Goal: Find specific page/section: Find specific page/section

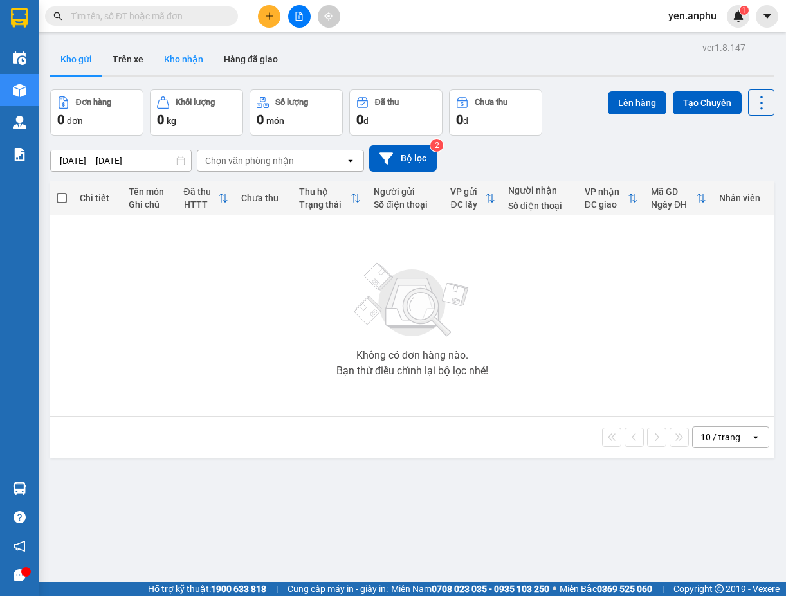
click at [185, 59] on button "Kho nhận" at bounding box center [184, 59] width 60 height 31
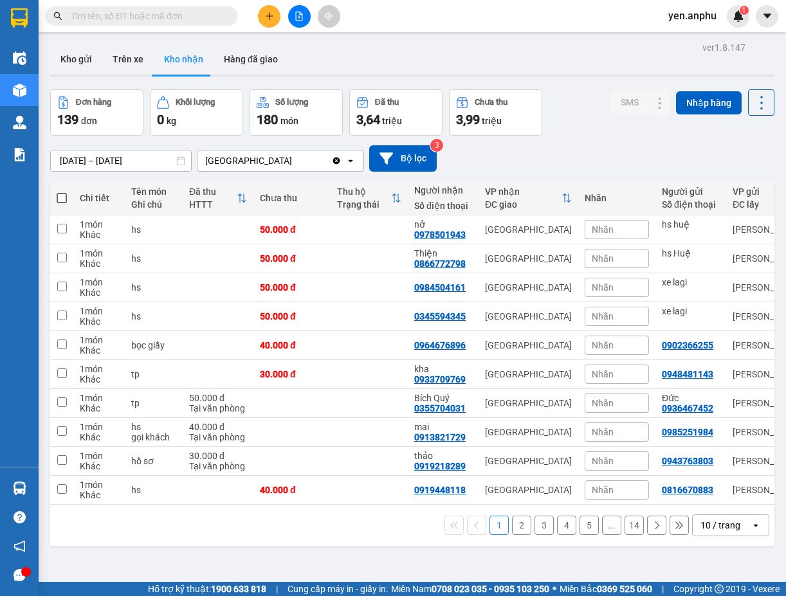
click at [512, 531] on button "2" at bounding box center [521, 525] width 19 height 19
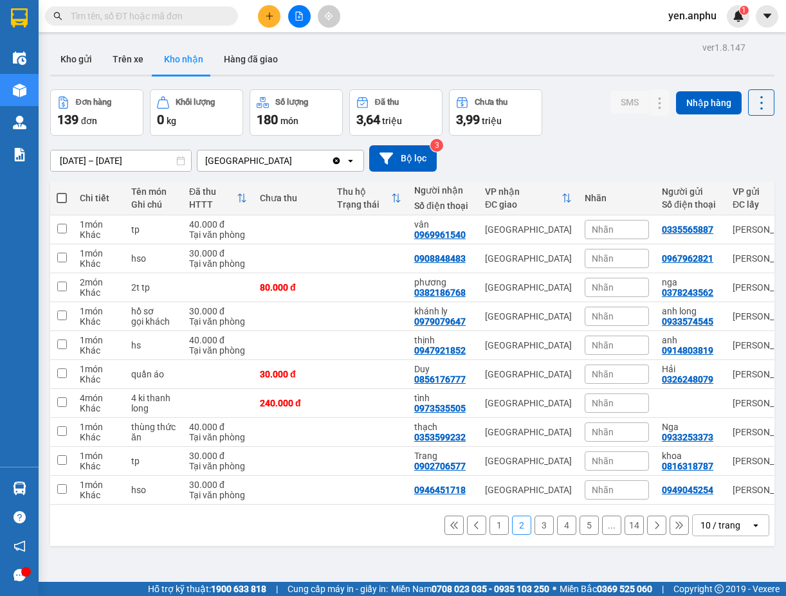
click at [534, 531] on button "3" at bounding box center [543, 525] width 19 height 19
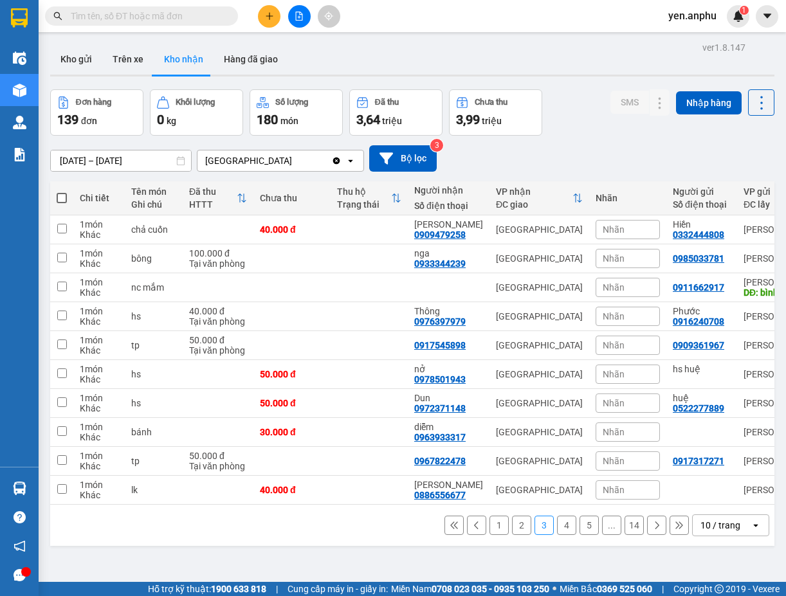
click at [557, 529] on button "4" at bounding box center [566, 525] width 19 height 19
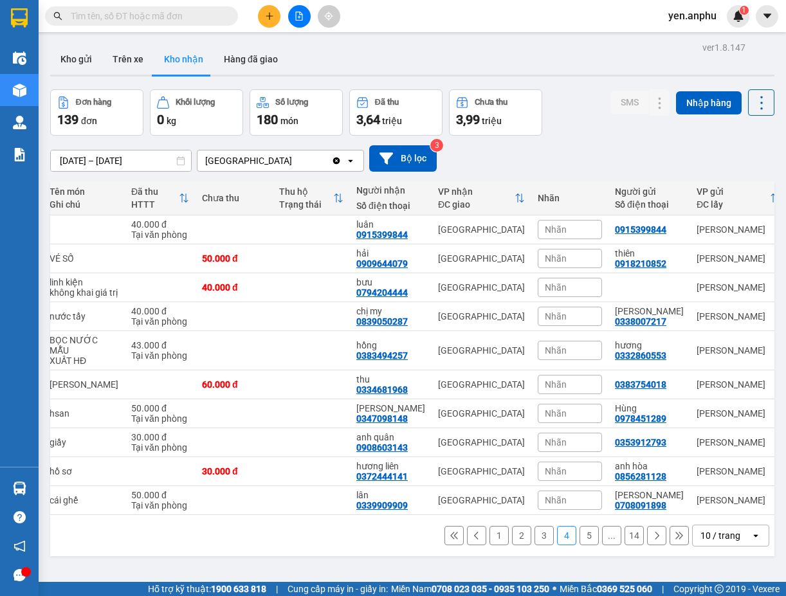
scroll to position [0, 127]
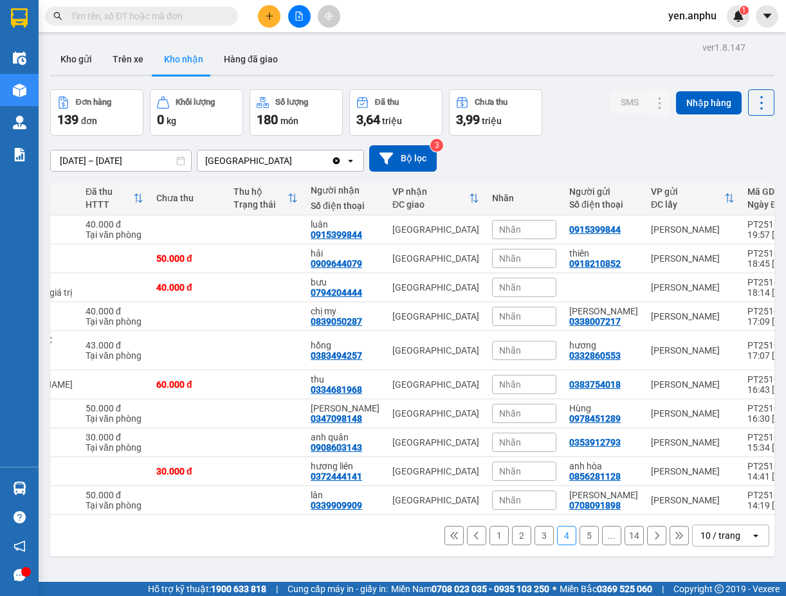
click at [534, 545] on button "3" at bounding box center [543, 535] width 19 height 19
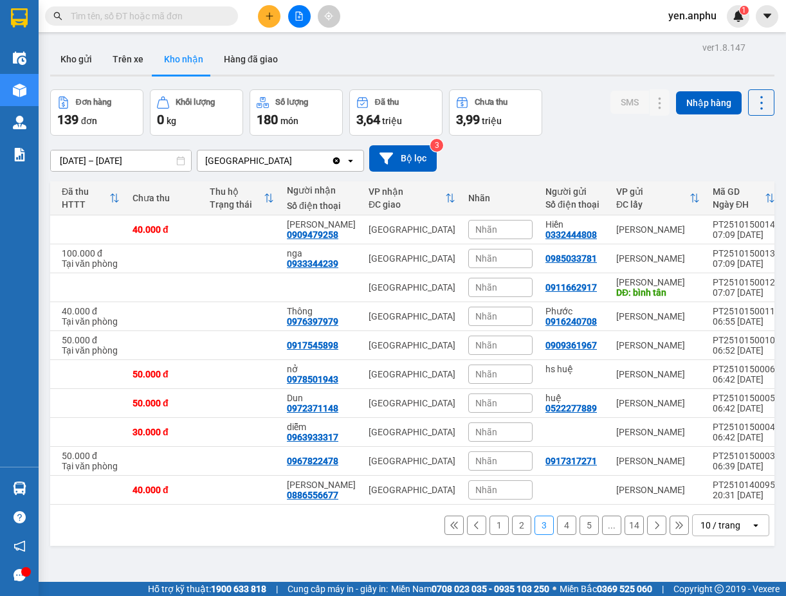
click at [512, 529] on button "2" at bounding box center [521, 525] width 19 height 19
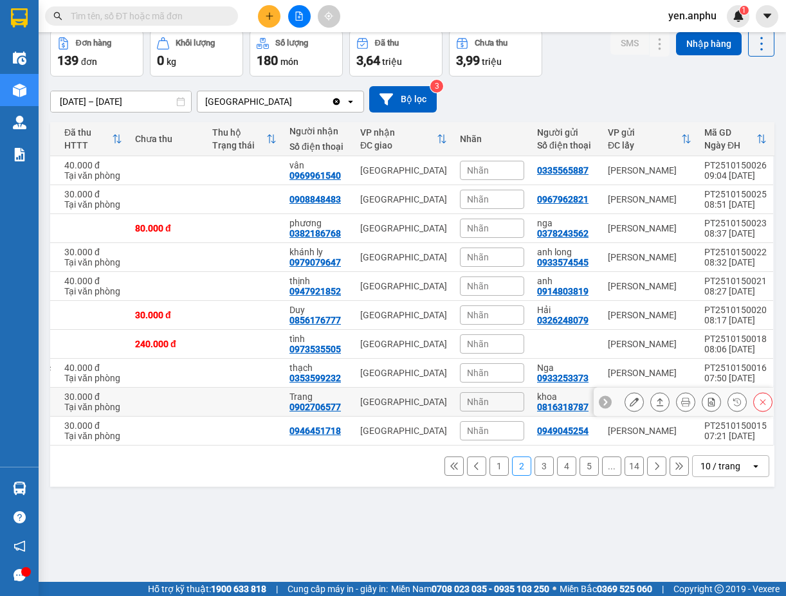
scroll to position [0, 0]
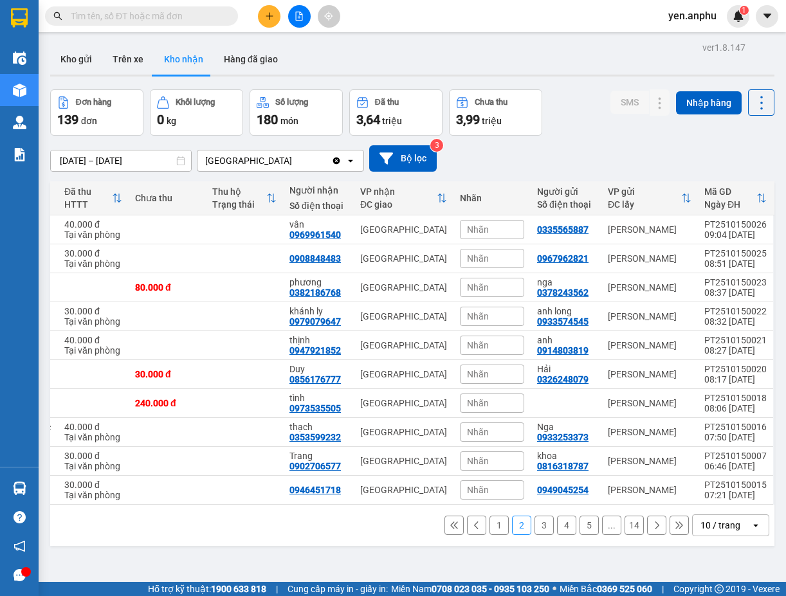
click at [489, 527] on button "1" at bounding box center [498, 525] width 19 height 19
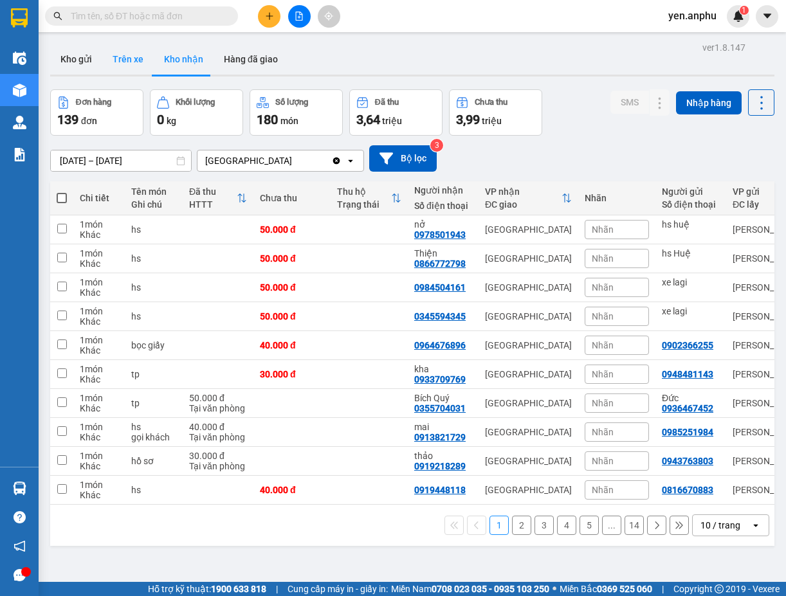
click at [125, 58] on button "Trên xe" at bounding box center [127, 59] width 51 height 31
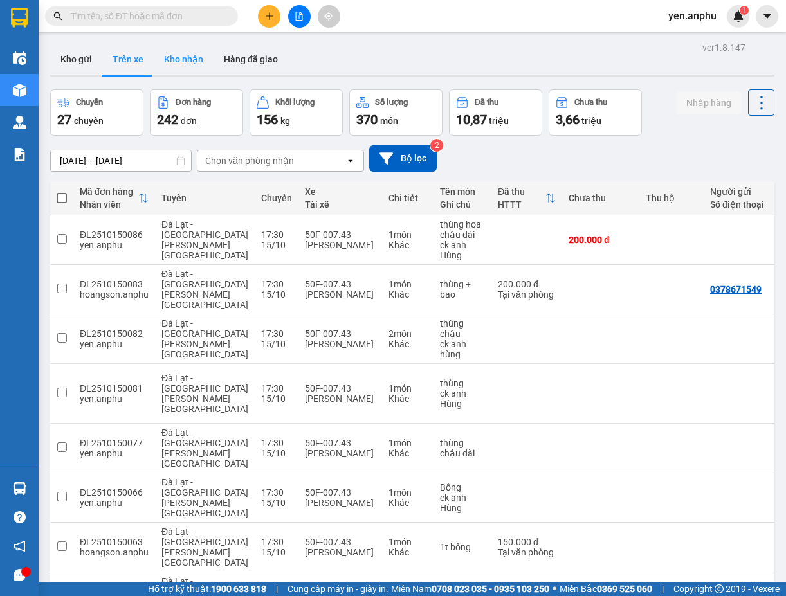
click at [184, 63] on button "Kho nhận" at bounding box center [184, 59] width 60 height 31
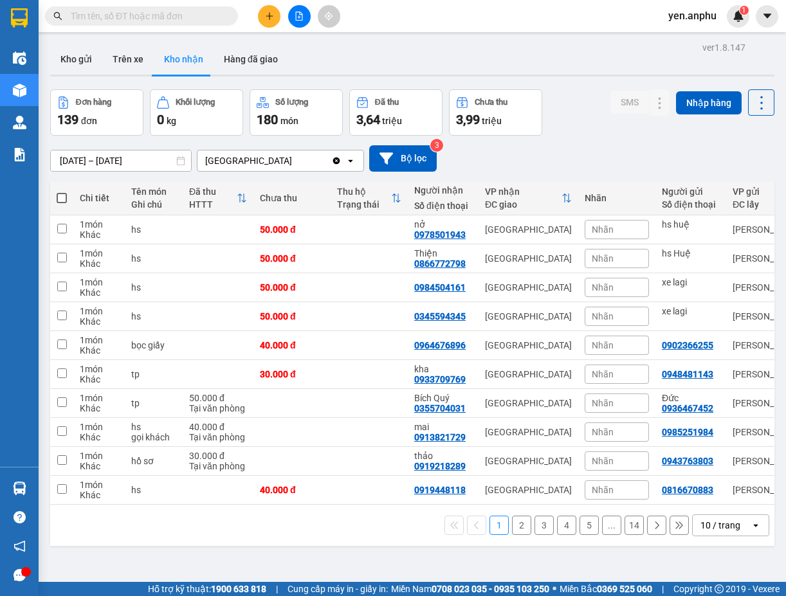
click at [347, 163] on icon "open" at bounding box center [350, 161] width 10 height 10
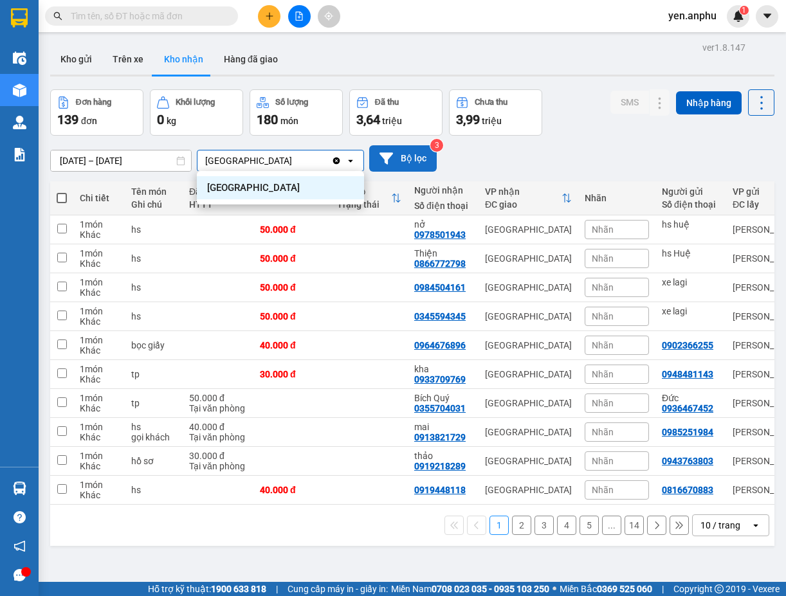
click at [401, 156] on button "Bộ lọc" at bounding box center [403, 158] width 68 height 26
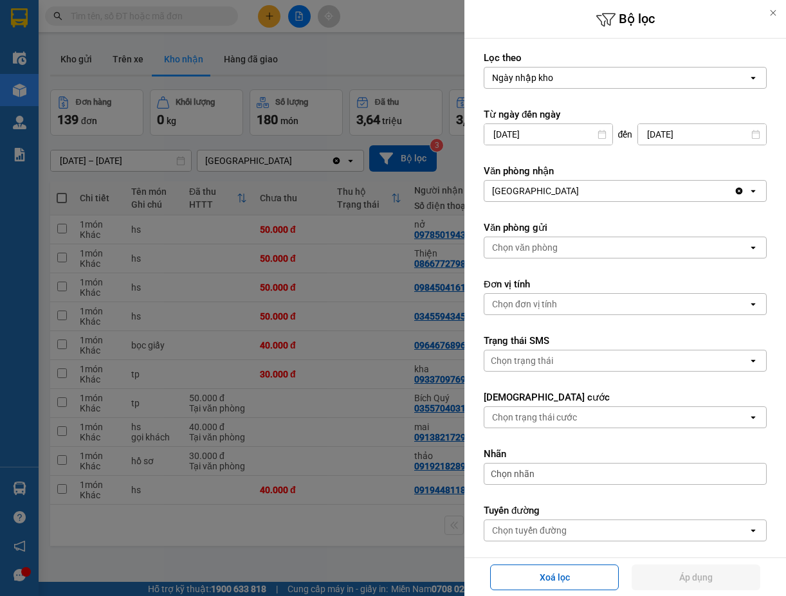
click at [587, 193] on div "[GEOGRAPHIC_DATA]" at bounding box center [609, 191] width 250 height 21
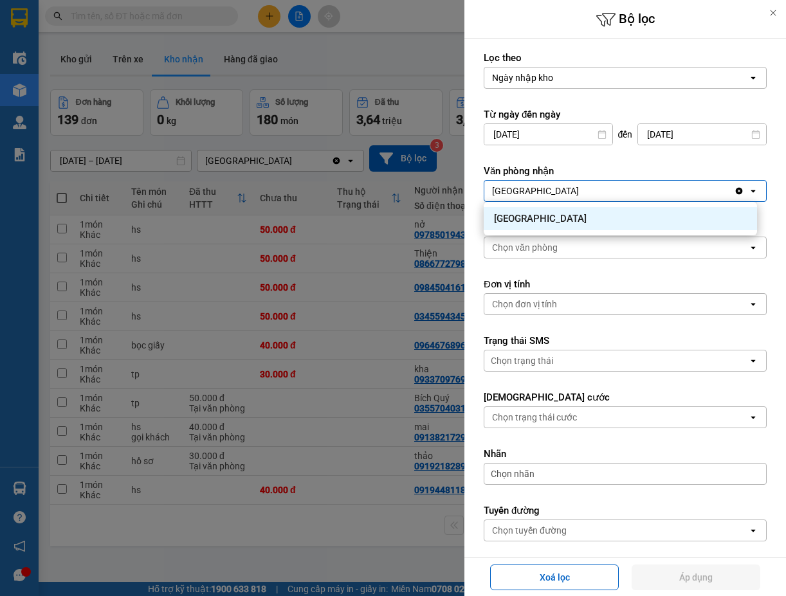
click at [748, 190] on icon "open" at bounding box center [753, 191] width 10 height 10
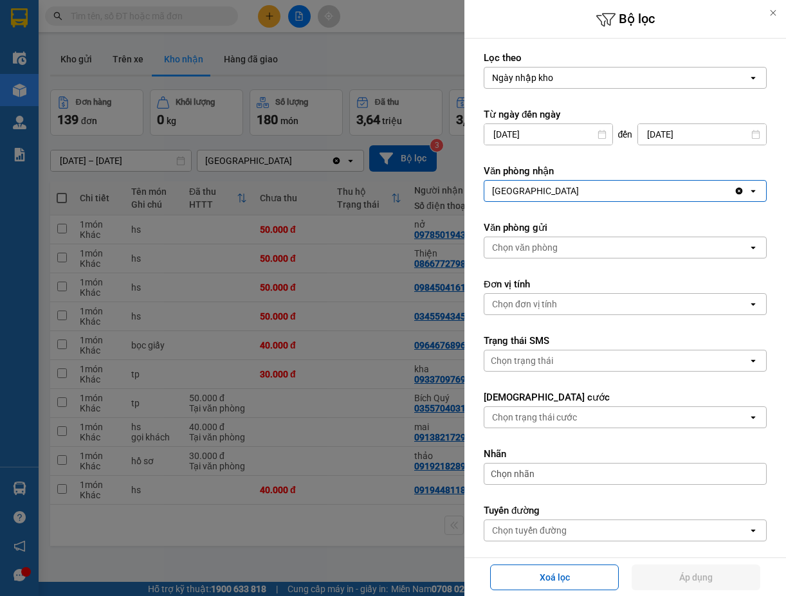
click at [428, 73] on div at bounding box center [393, 298] width 786 height 596
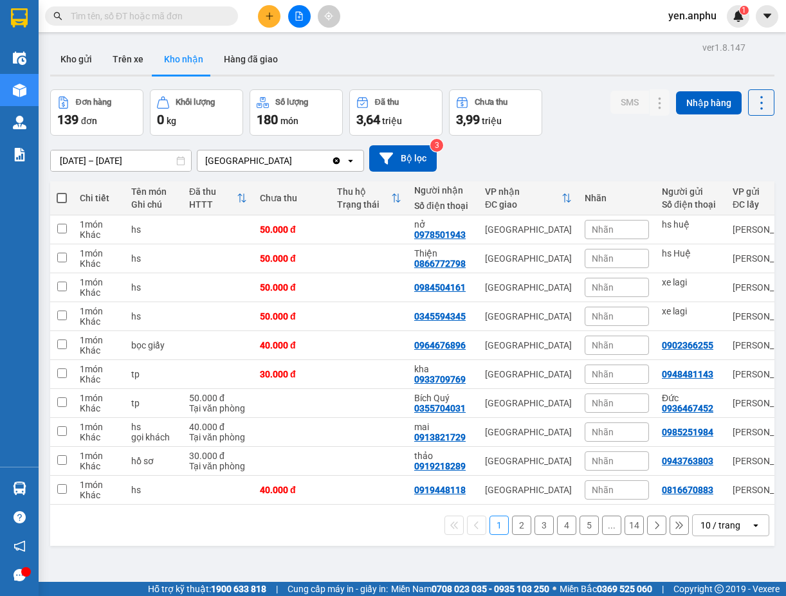
click at [691, 151] on div "[DATE] – [DATE] Press the down arrow key to interact with the calendar and sele…" at bounding box center [412, 158] width 724 height 26
click at [762, 12] on icon "caret-down" at bounding box center [768, 16] width 12 height 12
